Goal: Information Seeking & Learning: Learn about a topic

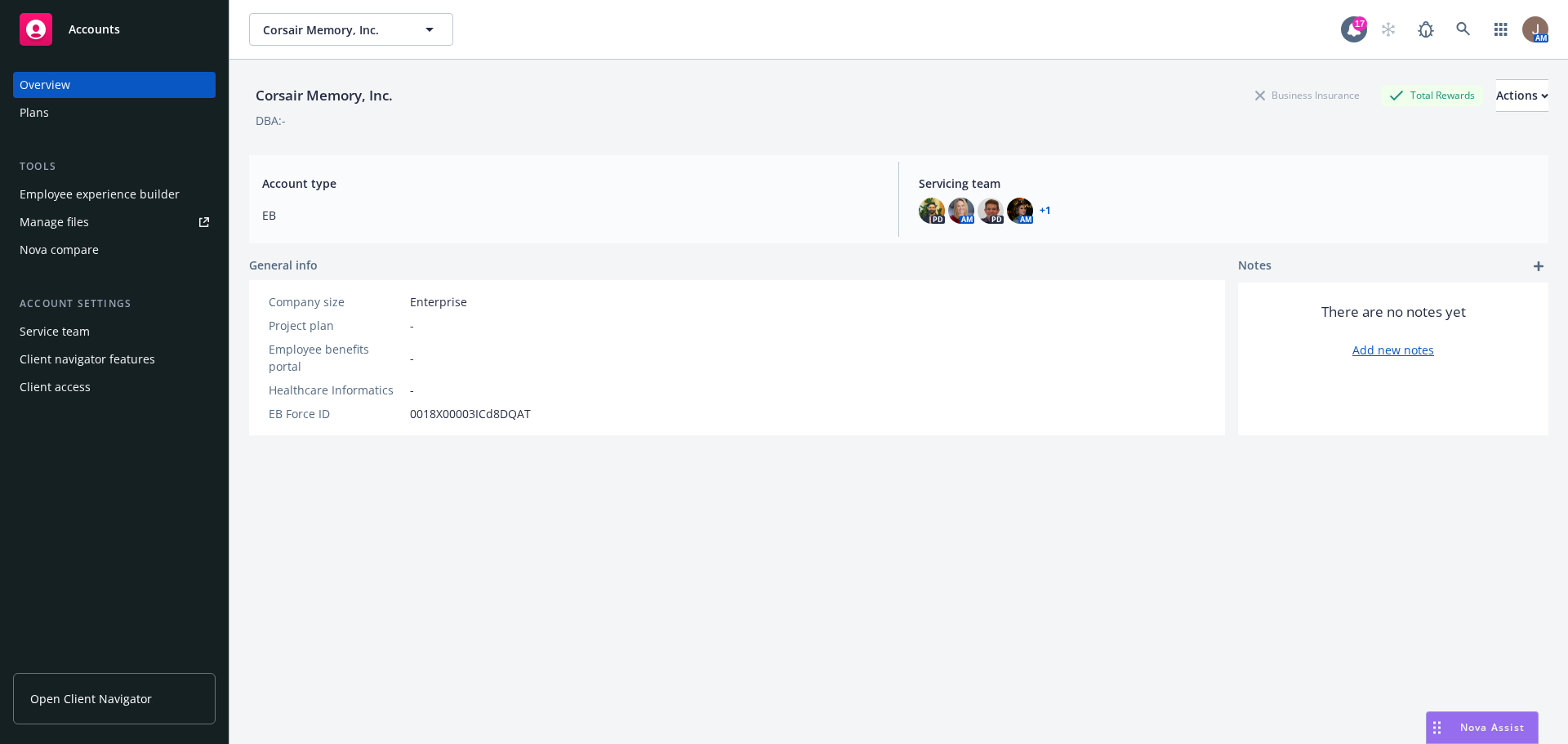
click at [117, 686] on link "Open Client Navigator" at bounding box center [114, 699] width 202 height 52
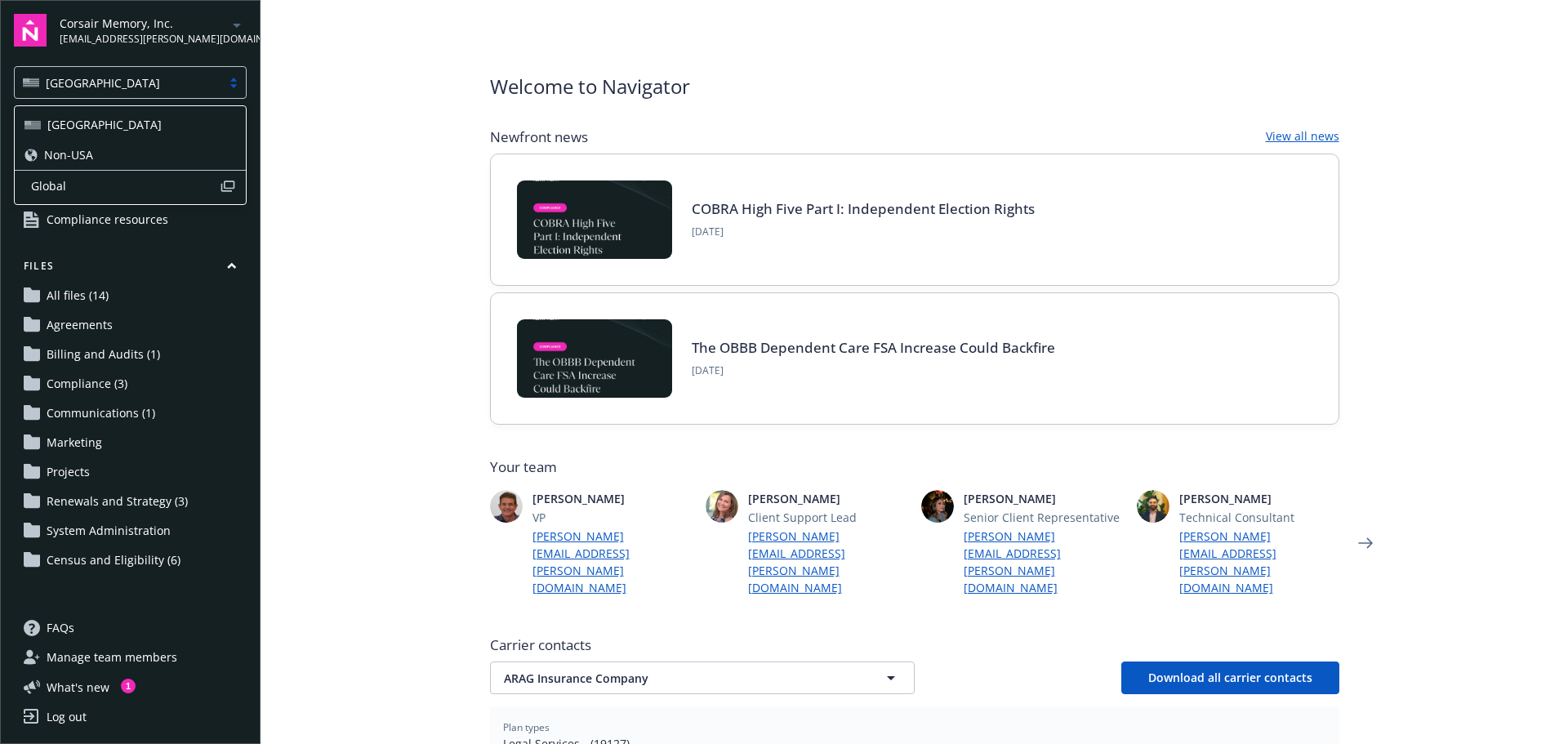
click at [234, 86] on div at bounding box center [233, 83] width 24 height 13
click at [119, 151] on div "Non-USA" at bounding box center [129, 154] width 211 height 18
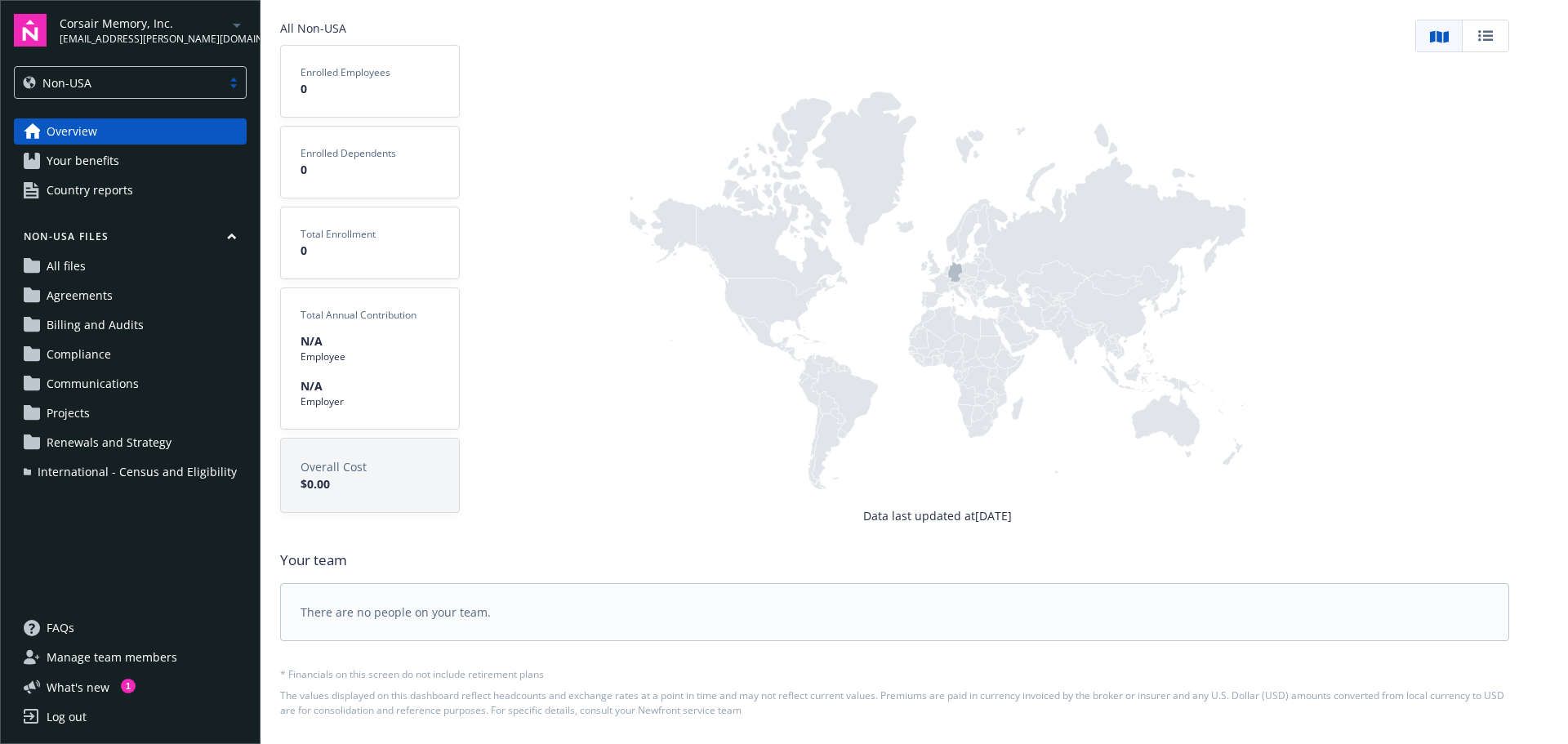
click at [99, 190] on span "Country reports" at bounding box center [90, 190] width 87 height 26
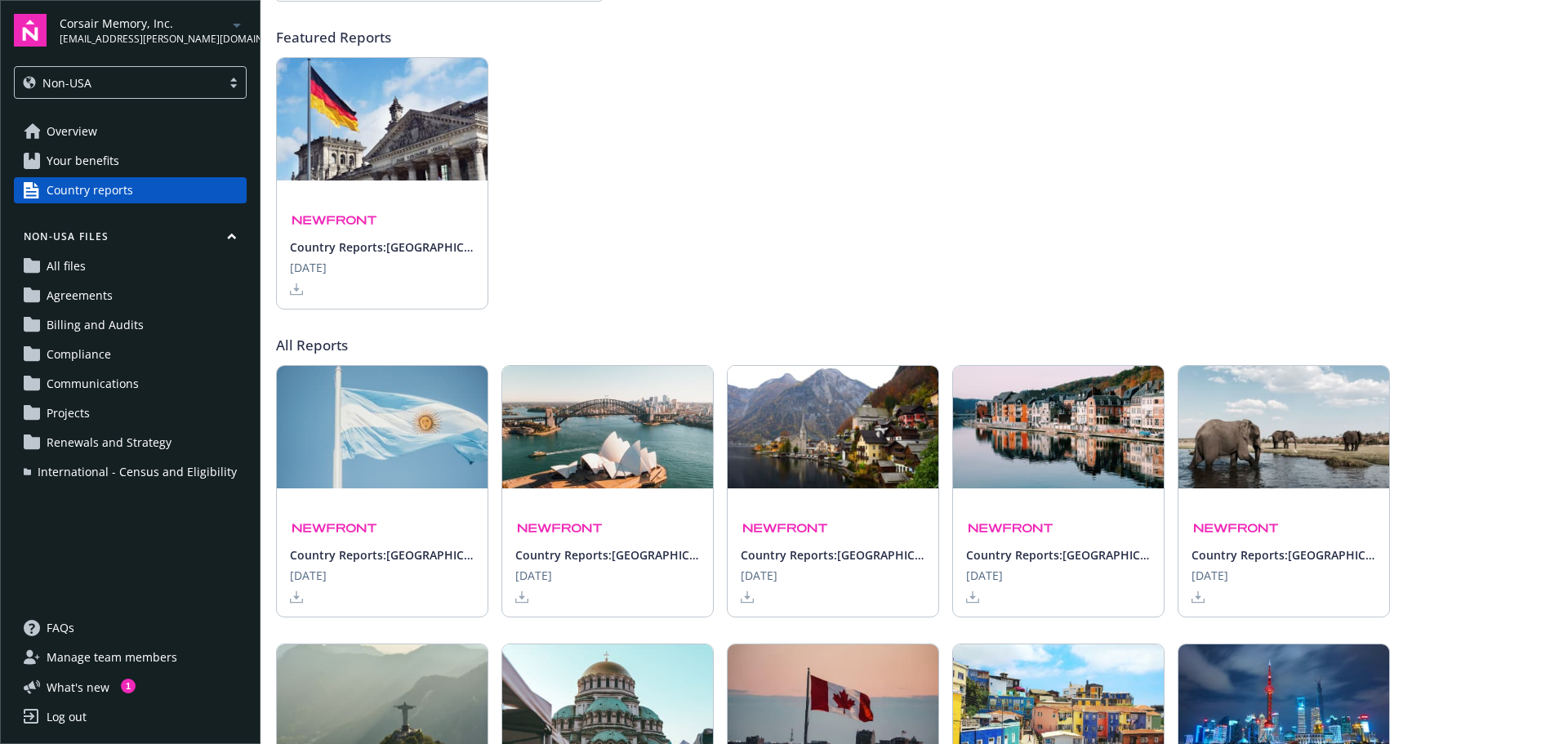
scroll to position [164, 0]
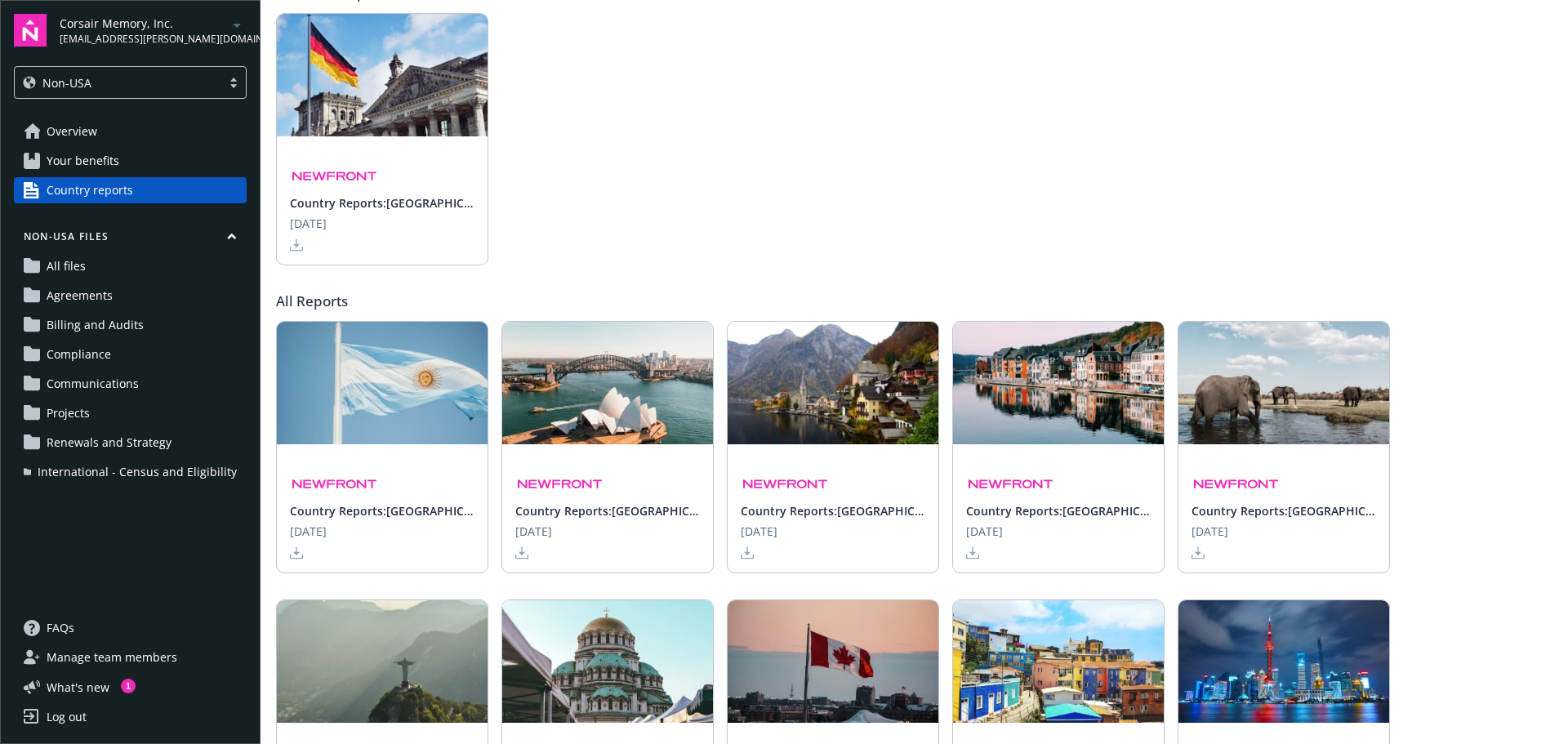
click at [580, 400] on img at bounding box center [607, 382] width 211 height 123
click at [111, 84] on div "Non-USA" at bounding box center [118, 83] width 190 height 18
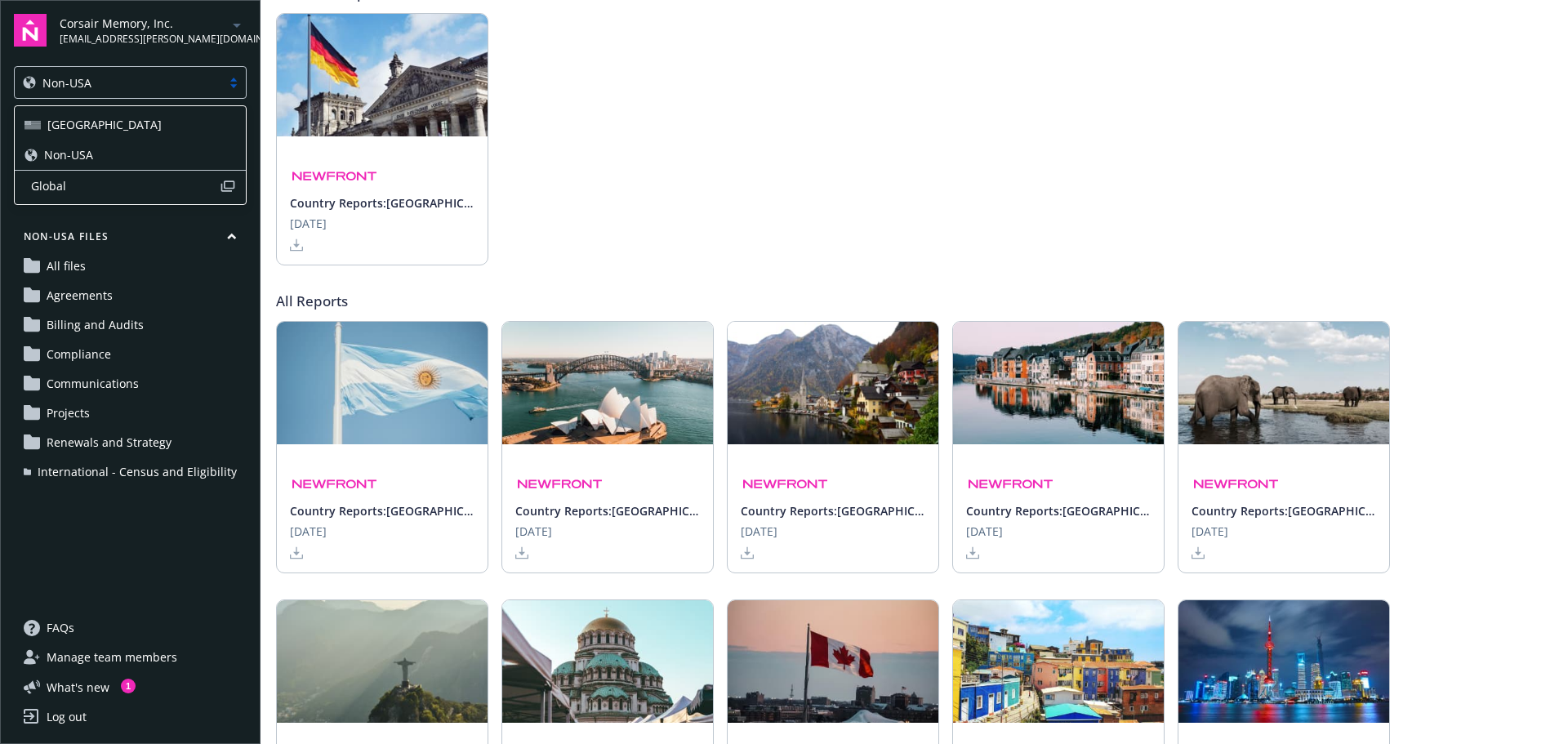
click at [103, 120] on div "USA" at bounding box center [129, 124] width 211 height 18
